Goal: Transaction & Acquisition: Purchase product/service

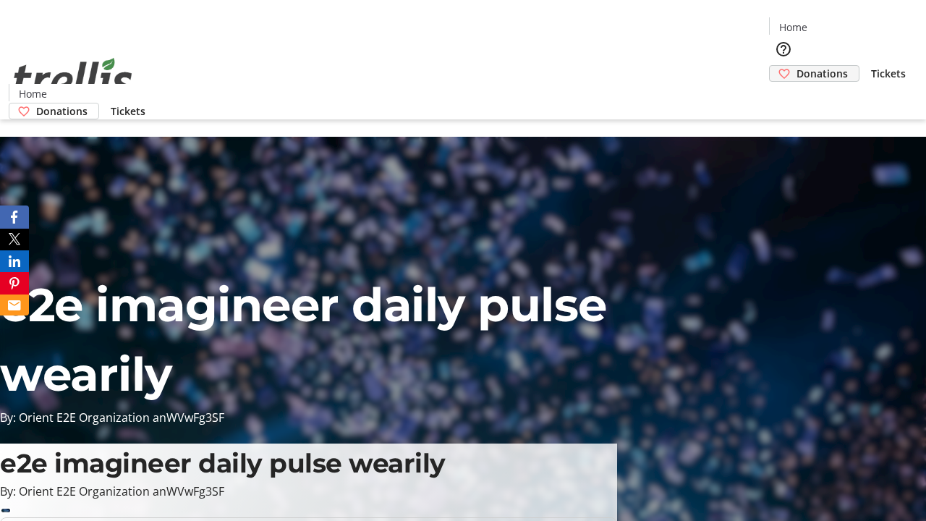
click at [797, 66] on span "Donations" at bounding box center [822, 73] width 51 height 15
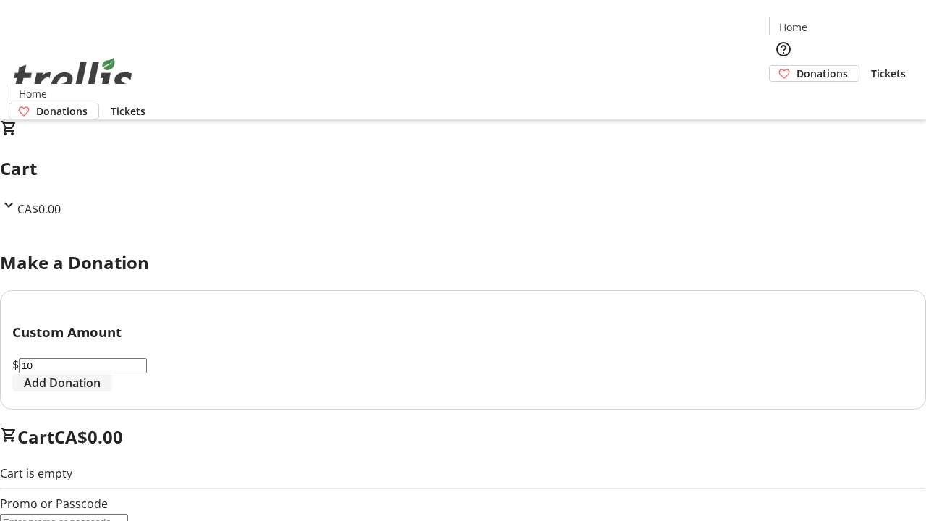
click at [101, 392] on span "Add Donation" at bounding box center [62, 382] width 77 height 17
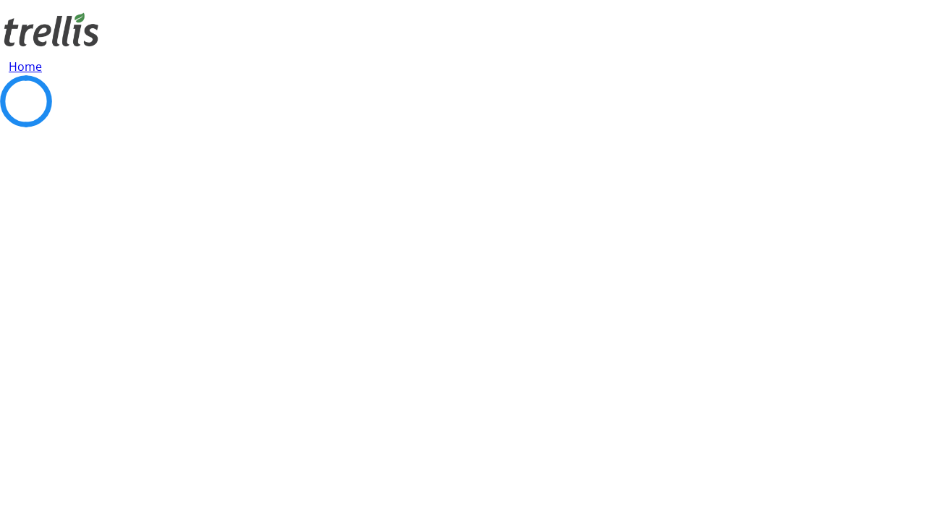
select select "CA"
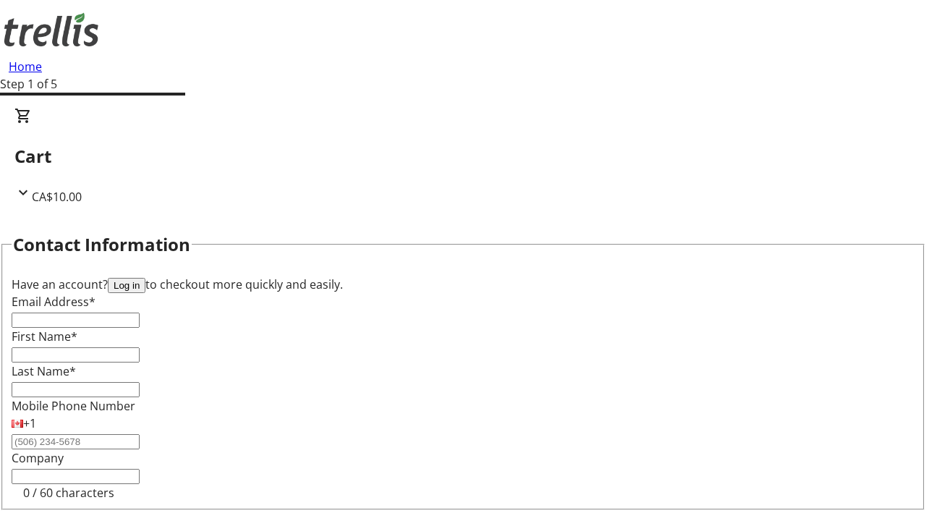
click at [145, 278] on button "Log in" at bounding box center [127, 285] width 38 height 15
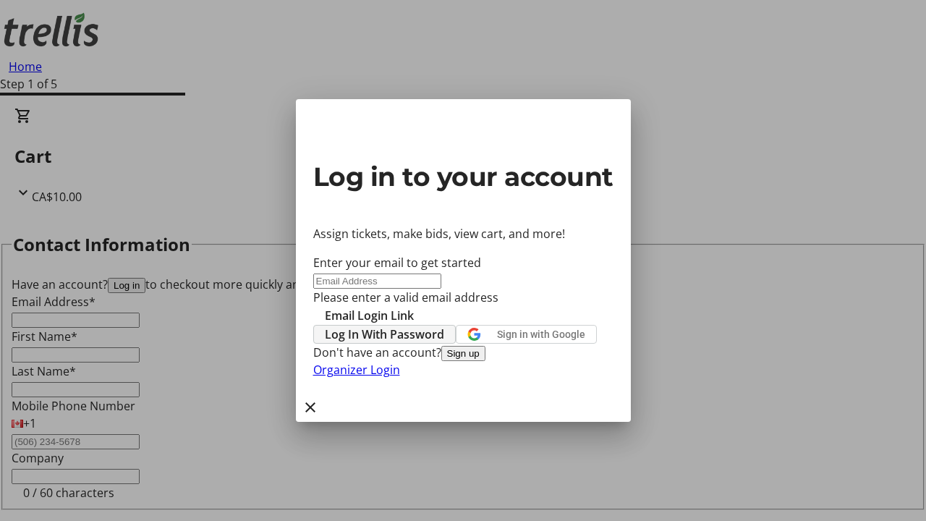
click at [444, 326] on span "Log In With Password" at bounding box center [384, 334] width 119 height 17
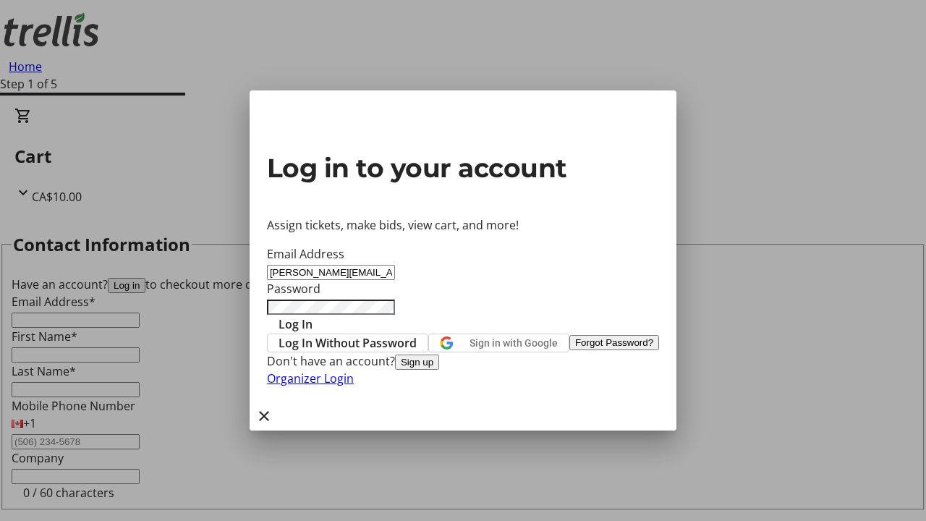
type input "[PERSON_NAME][EMAIL_ADDRESS][DOMAIN_NAME]"
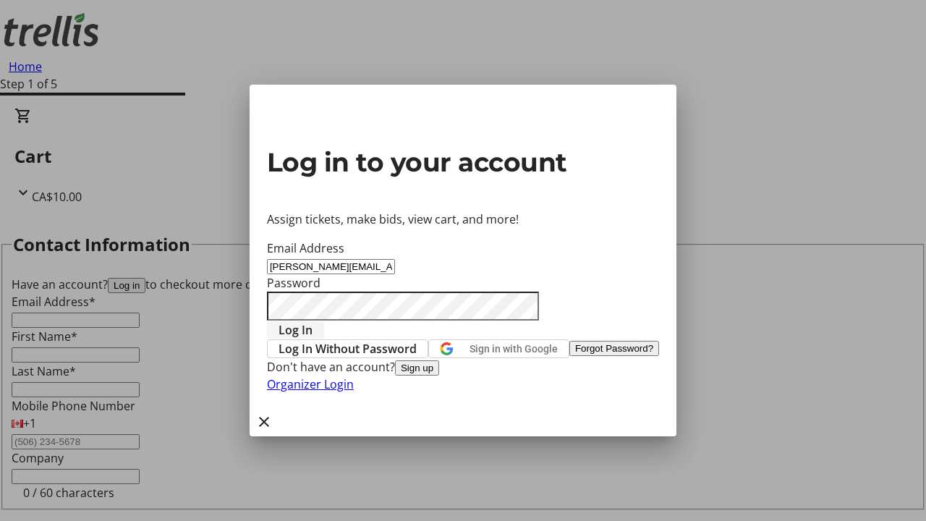
click at [313, 321] on span "Log In" at bounding box center [296, 329] width 34 height 17
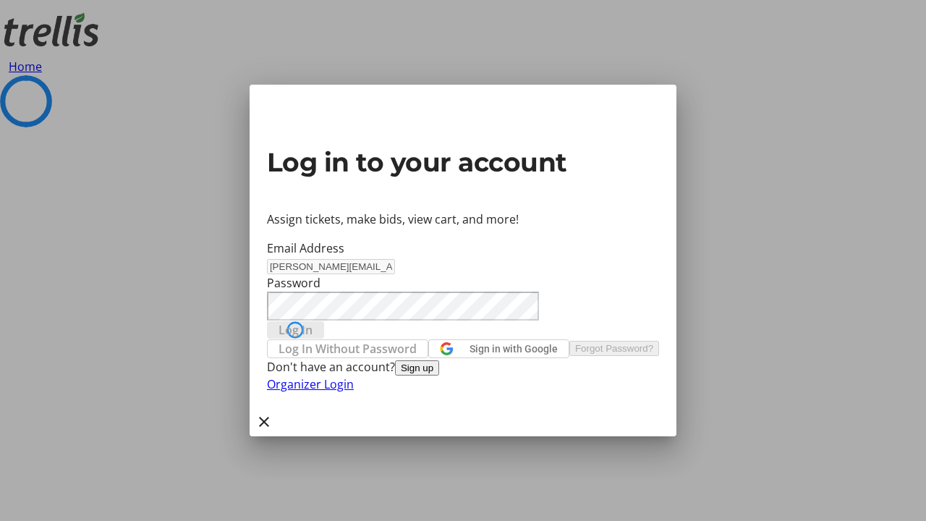
select select "CA"
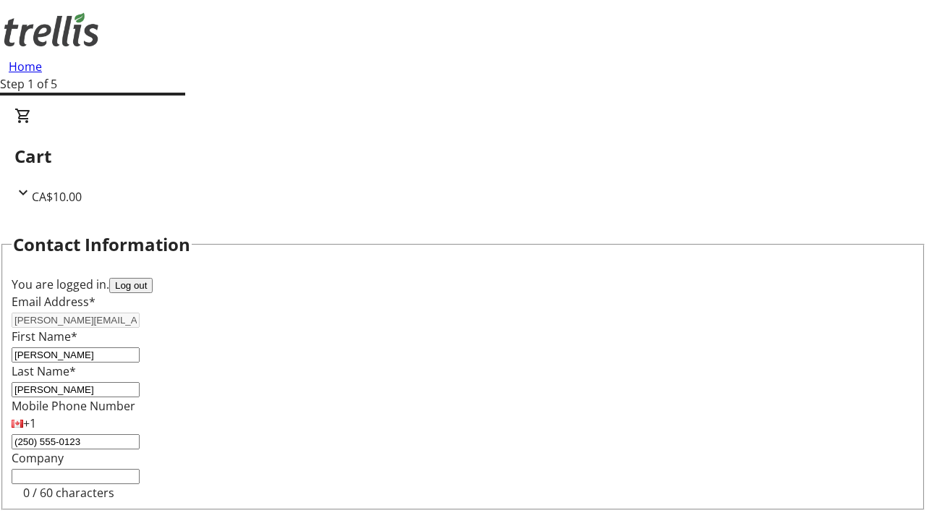
type input "[STREET_ADDRESS][PERSON_NAME]"
type input "Kelowna"
select select "BC"
type input "Kelowna"
type input "V1Y 0C2"
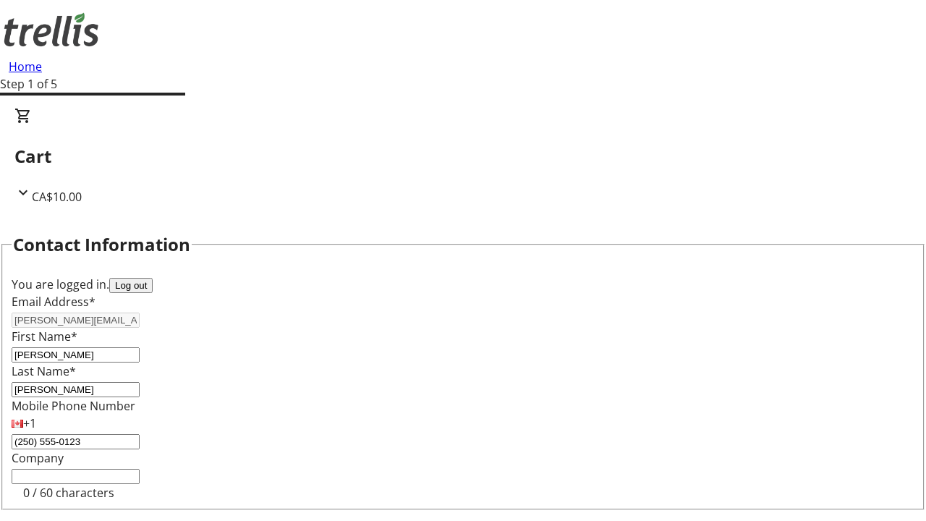
select select "BC"
select select "CA"
